Goal: Task Accomplishment & Management: Manage account settings

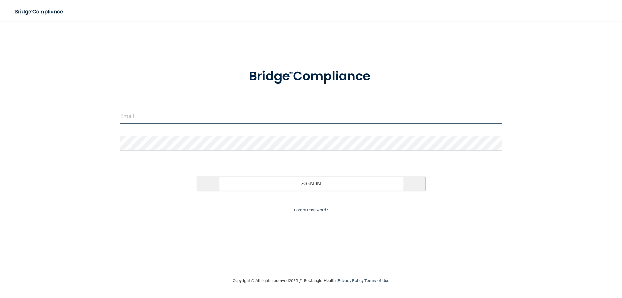
type input "[EMAIL_ADDRESS][DOMAIN_NAME]"
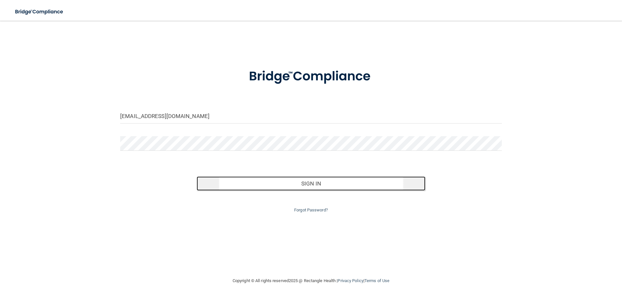
click at [315, 182] on button "Sign In" at bounding box center [311, 183] width 229 height 14
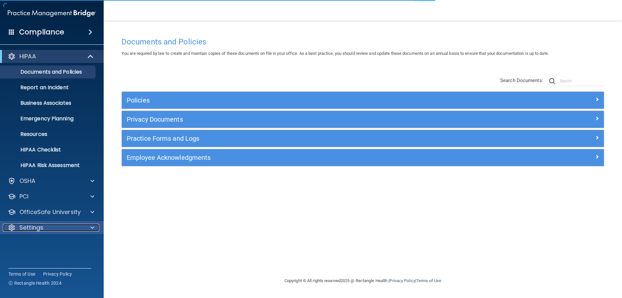
click at [30, 228] on p "Settings" at bounding box center [31, 228] width 24 height 8
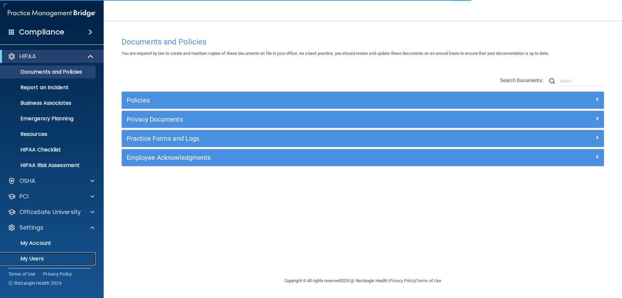
click at [36, 256] on p "My Users" at bounding box center [48, 258] width 88 height 6
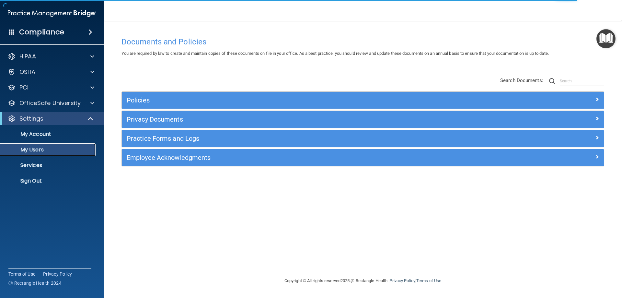
select select "20"
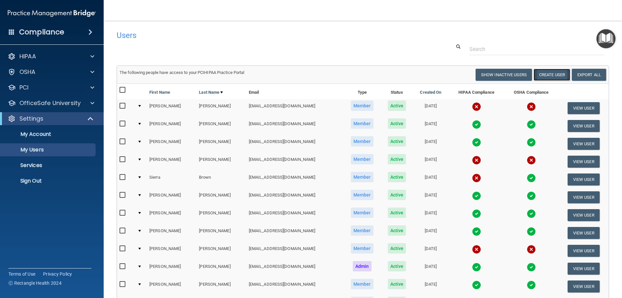
click at [499, 73] on button "Create User" at bounding box center [552, 75] width 37 height 12
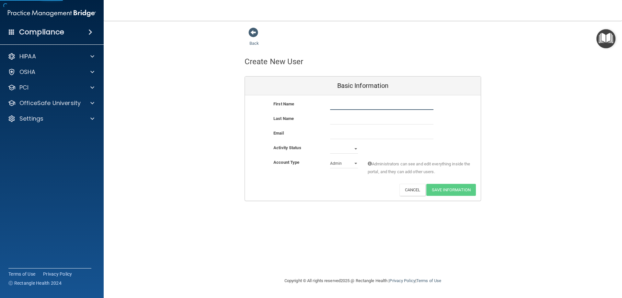
click at [343, 104] on input "text" at bounding box center [381, 105] width 103 height 10
type input "[PERSON_NAME]"
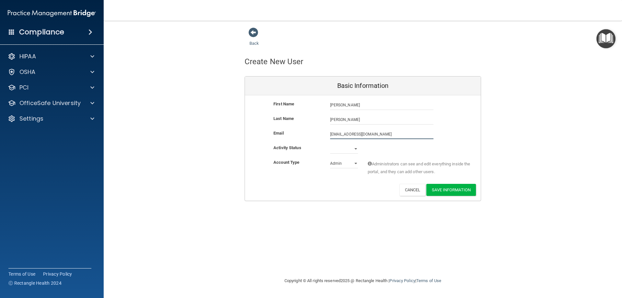
type input "[EMAIL_ADDRESS][DOMAIN_NAME]"
click at [336, 149] on select "Active Inactive" at bounding box center [344, 149] width 28 height 10
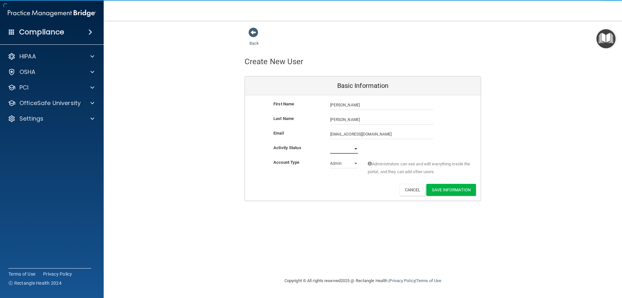
select select "active"
click at [330, 144] on select "Active Inactive" at bounding box center [344, 149] width 28 height 10
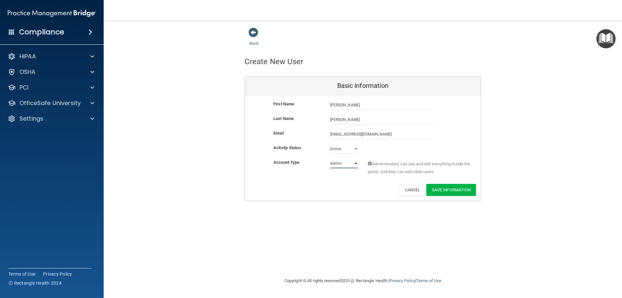
click at [331, 164] on select "Admin Member" at bounding box center [344, 163] width 28 height 10
select select "practice_member"
click at [330, 158] on select "Admin Member" at bounding box center [344, 163] width 28 height 10
click at [454, 191] on button "Save Information" at bounding box center [451, 190] width 50 height 12
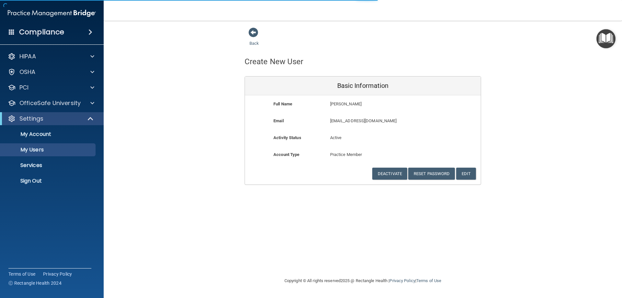
select select "20"
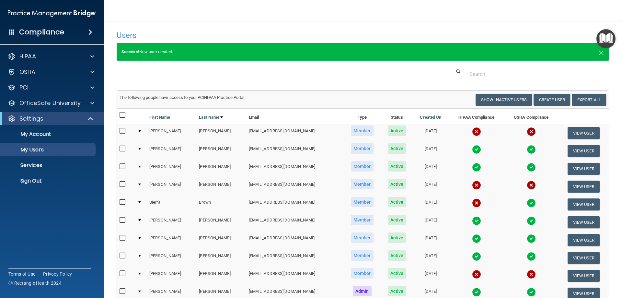
click at [41, 174] on ul "My Account My Users Services Sign Out" at bounding box center [52, 156] width 117 height 62
click at [46, 174] on ul "My Account My Users Services Sign Out" at bounding box center [52, 156] width 117 height 62
click at [47, 177] on link "Sign Out" at bounding box center [45, 180] width 102 height 13
